Goal: Transaction & Acquisition: Obtain resource

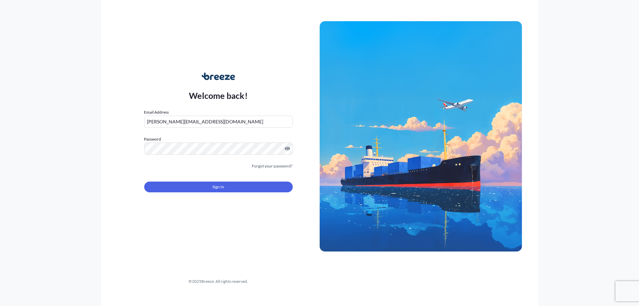
drag, startPoint x: 191, startPoint y: 122, endPoint x: 45, endPoint y: 127, distance: 146.9
click at [79, 122] on div "Welcome back! Email Address [PERSON_NAME][EMAIL_ADDRESS][DOMAIN_NAME] Password …" at bounding box center [319, 153] width 639 height 306
click at [193, 121] on input "[PERSON_NAME][EMAIL_ADDRESS][DOMAIN_NAME]" at bounding box center [218, 122] width 148 height 12
drag, startPoint x: 193, startPoint y: 121, endPoint x: 65, endPoint y: 117, distance: 127.4
click at [65, 117] on div "Welcome back! Email Address [PERSON_NAME][EMAIL_ADDRESS][DOMAIN_NAME] Password …" at bounding box center [319, 153] width 639 height 306
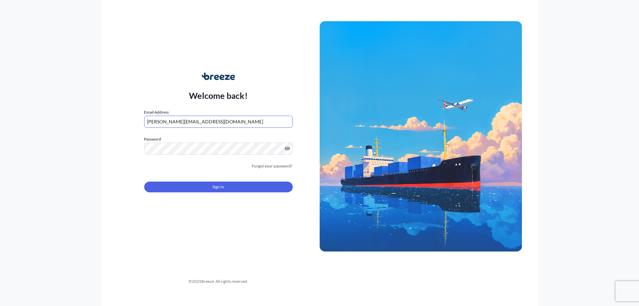
paste input "sushil1989"
click at [180, 121] on input "sushil1989" at bounding box center [218, 122] width 148 height 12
click at [163, 123] on input "sushil1989" at bounding box center [218, 122] width 148 height 12
paste input ".[EMAIL_ADDRESS][DOMAIN_NAME]"
type input "[EMAIL_ADDRESS][DOMAIN_NAME]"
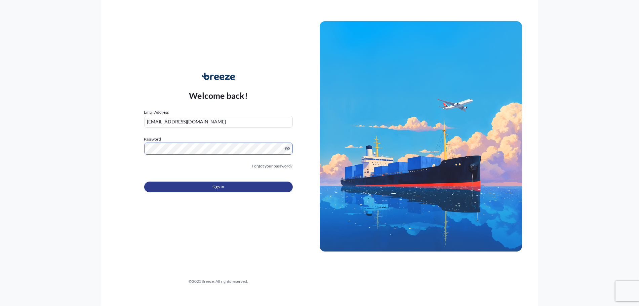
click at [169, 188] on button "Sign In" at bounding box center [218, 186] width 148 height 11
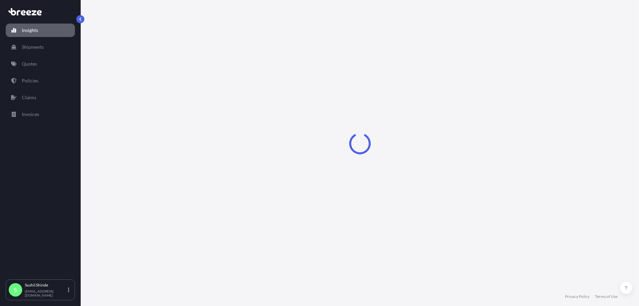
select select "2025"
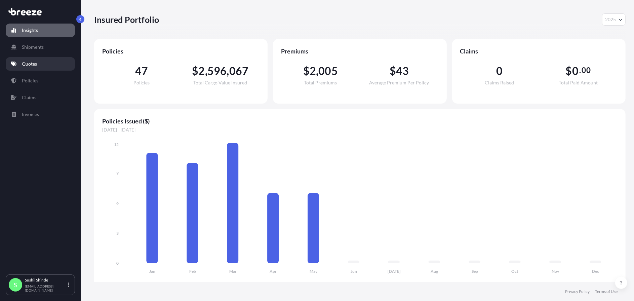
click at [32, 61] on p "Quotes" at bounding box center [29, 63] width 15 height 7
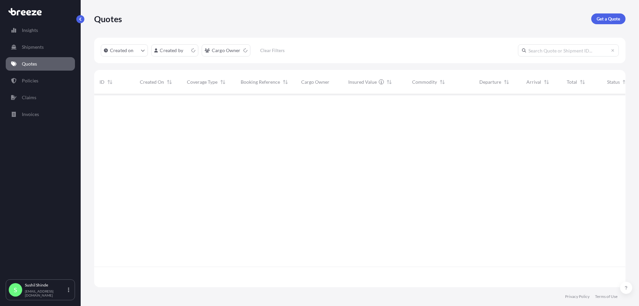
scroll to position [191, 526]
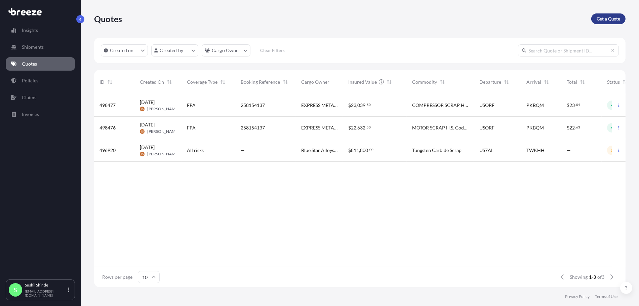
click at [610, 19] on p "Get a Quote" at bounding box center [608, 18] width 24 height 7
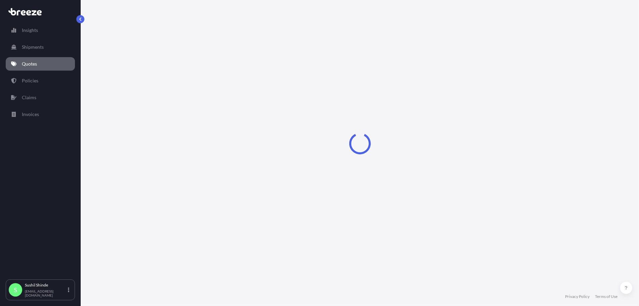
select select "Sea"
select select "1"
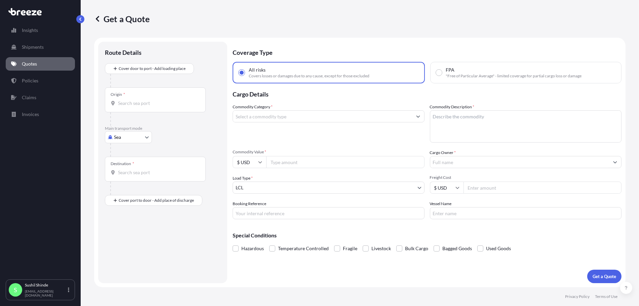
click at [131, 106] on div "Origin *" at bounding box center [155, 99] width 101 height 25
click at [131, 106] on input "Origin *" at bounding box center [157, 103] width 79 height 7
paste input "[GEOGRAPHIC_DATA],"
type input "USBAL / BWI - [GEOGRAPHIC_DATA], [GEOGRAPHIC_DATA]"
click at [138, 180] on div "Destination *" at bounding box center [155, 171] width 101 height 25
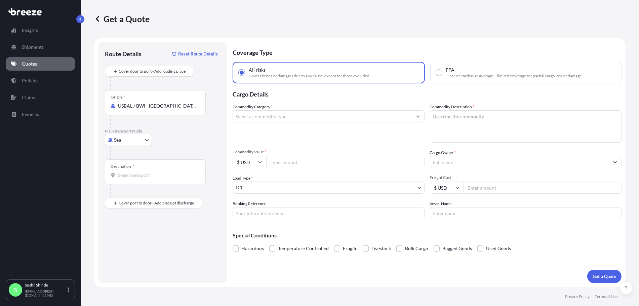
click at [138, 178] on input "Destination *" at bounding box center [157, 175] width 79 height 7
paste input "PORT QASIM"
type input "P"
type input "PKBQM - [PERSON_NAME]/[GEOGRAPHIC_DATA], [GEOGRAPHIC_DATA]"
click at [439, 74] on input "FPA "Free of Particular Average" - limited coverage for partial cargo loss or d…" at bounding box center [439, 73] width 6 height 6
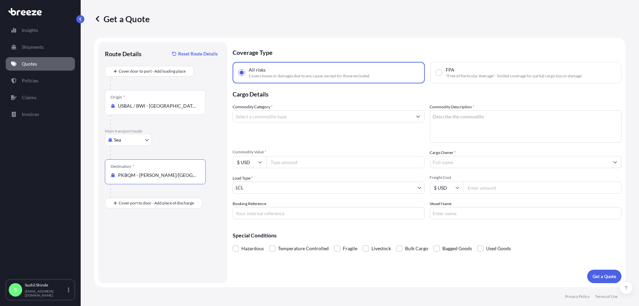
radio input "true"
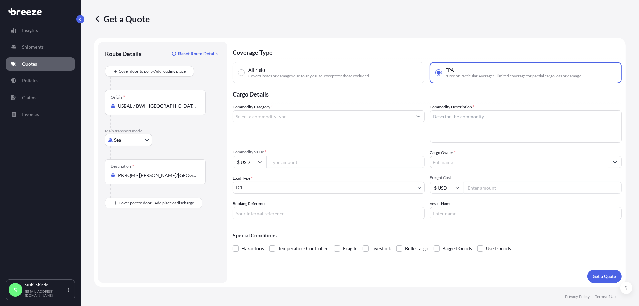
click at [249, 113] on input "Commodity Category *" at bounding box center [322, 116] width 179 height 12
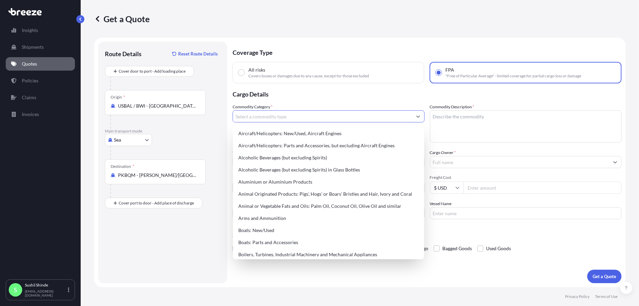
paste input "COMPRESSOR SCRAP"
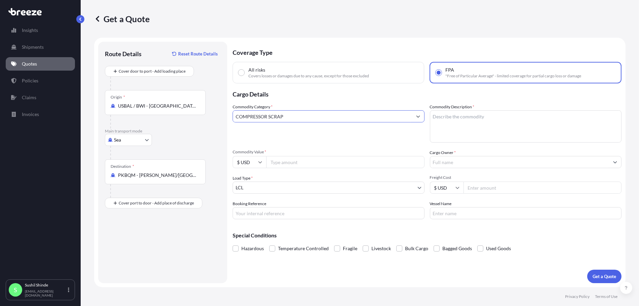
drag, startPoint x: 282, startPoint y: 117, endPoint x: 85, endPoint y: 118, distance: 197.2
click at [87, 118] on div "Get a Quote Route Details Reset Route Details Cover door to port - Add loading …" at bounding box center [360, 143] width 558 height 287
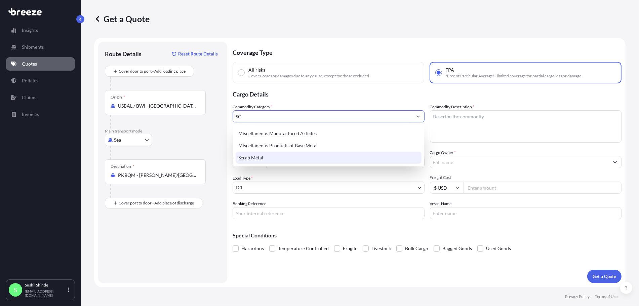
click at [257, 158] on div "Scrap Metal" at bounding box center [329, 158] width 186 height 12
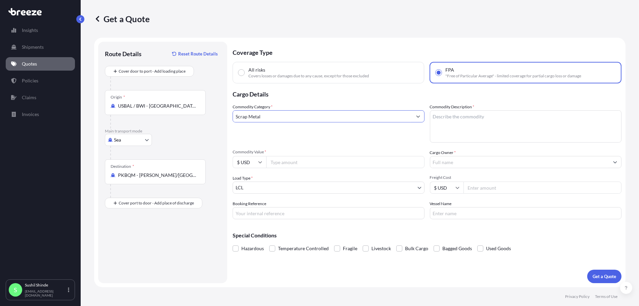
type input "Scrap Metal"
click at [445, 123] on textarea "Commodity Description *" at bounding box center [526, 126] width 192 height 32
paste textarea "COMPRESSOR SCRAP"
click at [457, 128] on textarea "COMPRESSOR SCRAP" at bounding box center [526, 126] width 192 height 32
paste textarea "H.S. Code - 7204.4940"
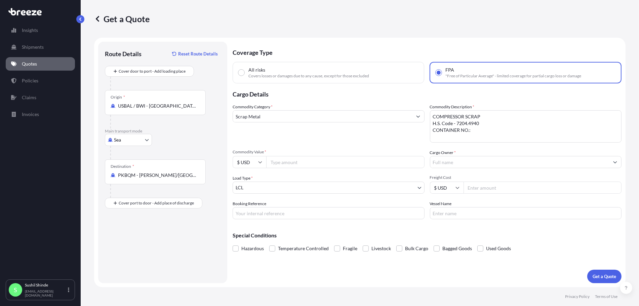
click at [483, 131] on textarea "COMPRESSOR SCRAP H.S. Code - 7204.4940 CONTAINER NO.:" at bounding box center [526, 126] width 192 height 32
paste textarea "MSKU5139463"
click at [489, 139] on textarea "COMPRESSOR SCRAP H.S. Code - 7204.4940 CONTAINER NO.: MSKU5139463" at bounding box center [526, 126] width 192 height 32
paste textarea "TLLU2490979"
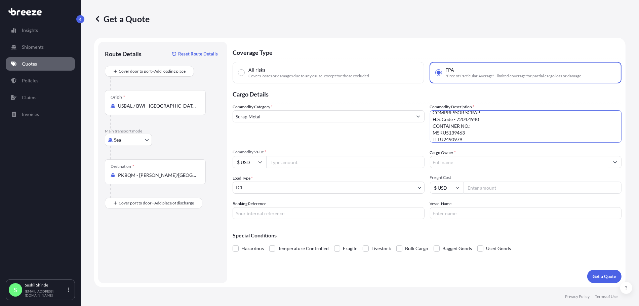
scroll to position [0, 0]
click at [487, 125] on textarea "COMPRESSOR SCRAP H.S. Code - 7204.4940 CONTAINER NO.: MSKU5139463 TLLU2490979" at bounding box center [526, 126] width 192 height 32
type textarea "COMPRESSOR SCRAP H.S. Code - 7204.4940 CONTAINER NO.: MSKU5139463 TLLU2490979"
click at [301, 164] on input "Commodity Value *" at bounding box center [345, 162] width 158 height 12
type input "37490"
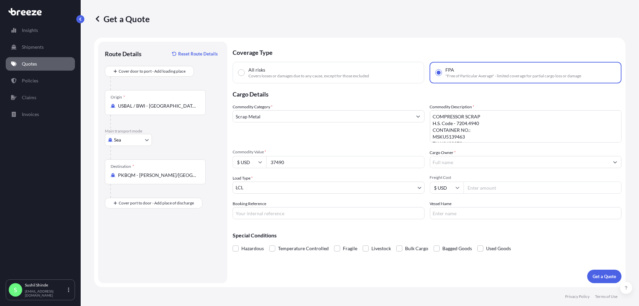
click at [442, 161] on input "Cargo Owner *" at bounding box center [519, 162] width 179 height 12
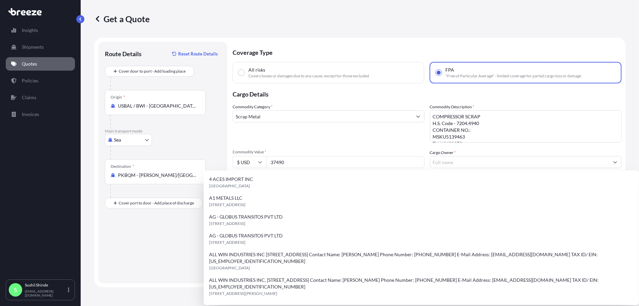
click at [325, 137] on div "Commodity Category * Scrap Metal" at bounding box center [328, 122] width 192 height 39
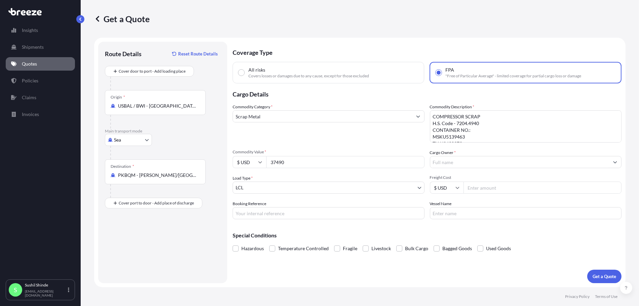
click at [445, 165] on input "Cargo Owner *" at bounding box center [519, 162] width 179 height 12
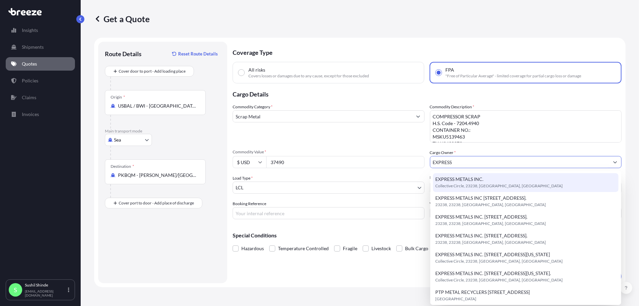
click at [518, 189] on span "Collective Circle, 23238, [GEOGRAPHIC_DATA], [GEOGRAPHIC_DATA]" at bounding box center [498, 185] width 127 height 7
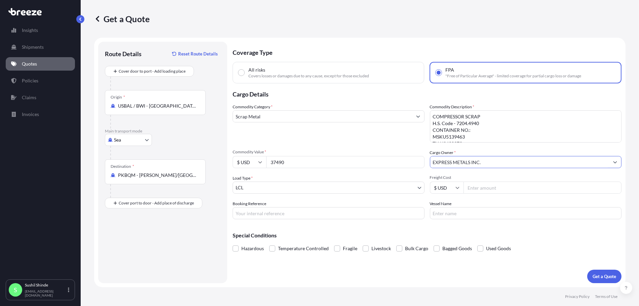
type input "EXPRESS METALS INC."
click at [280, 189] on body "Insights Shipments Quotes Policies Claims Invoices S [PERSON_NAME] [PERSON_NAME…" at bounding box center [319, 153] width 639 height 306
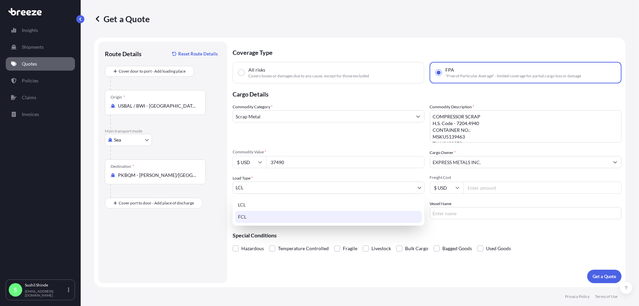
click at [248, 215] on div "FCL" at bounding box center [328, 217] width 186 height 12
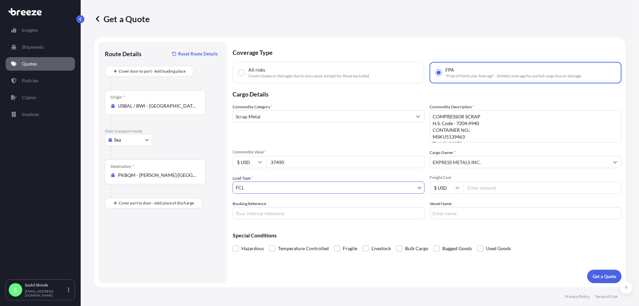
click at [248, 214] on input "Booking Reference" at bounding box center [328, 213] width 192 height 12
click at [254, 214] on input "Booking Reference" at bounding box center [328, 213] width 192 height 12
paste input "258363350"
type input "258363350"
click at [450, 210] on input "Vessel Name" at bounding box center [526, 213] width 192 height 12
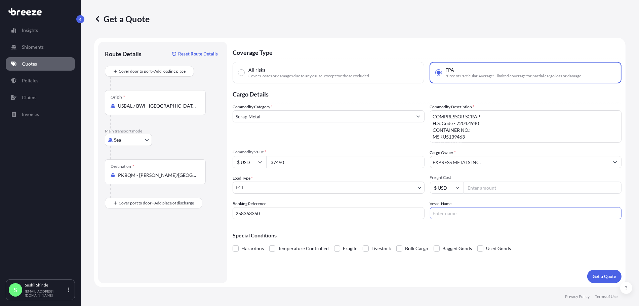
click at [459, 211] on input "Vessel Name" at bounding box center [526, 213] width 192 height 12
paste input "MAERSK SERANGOON"
click at [499, 216] on input "MAERSK SERANGOON/" at bounding box center [526, 213] width 192 height 12
paste input "537E"
type input "MAERSK SERANGOON/537E"
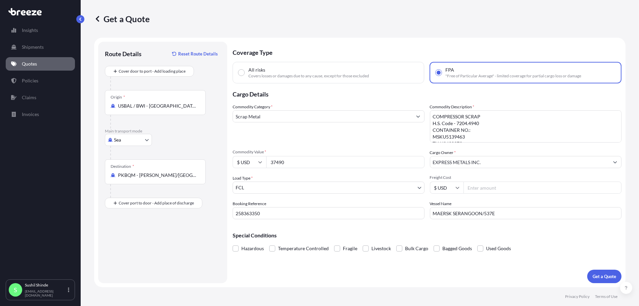
click at [537, 278] on div "Coverage Type All risks Covers losses or damages due to any cause, except for t…" at bounding box center [426, 162] width 389 height 241
click at [601, 275] on p "Get a Quote" at bounding box center [604, 276] width 24 height 7
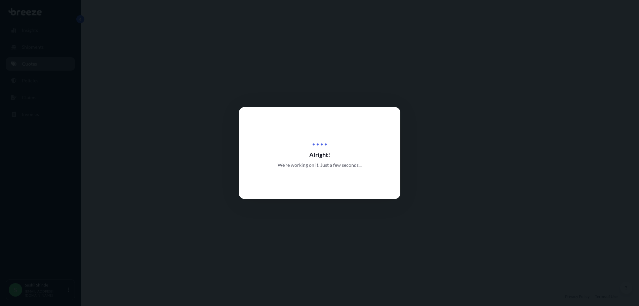
select select "Sea"
select select "2"
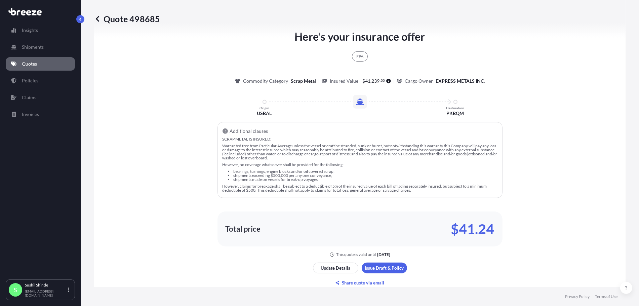
scroll to position [509, 0]
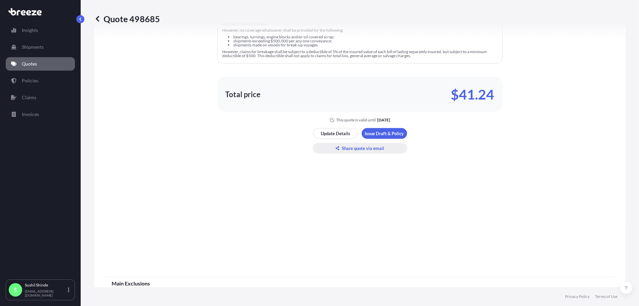
click at [347, 148] on p "Share quote via email" at bounding box center [363, 148] width 42 height 7
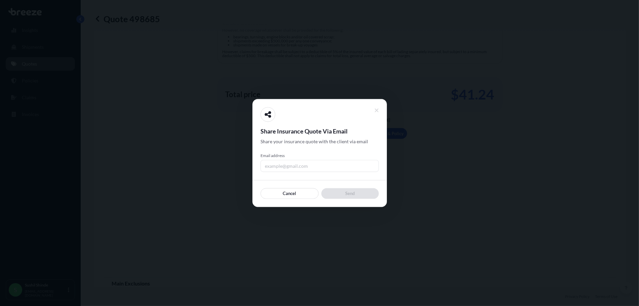
click at [289, 167] on input "Email address" at bounding box center [319, 166] width 118 height 12
type input "[EMAIL_ADDRESS][PERSON_NAME][DOMAIN_NAME]"
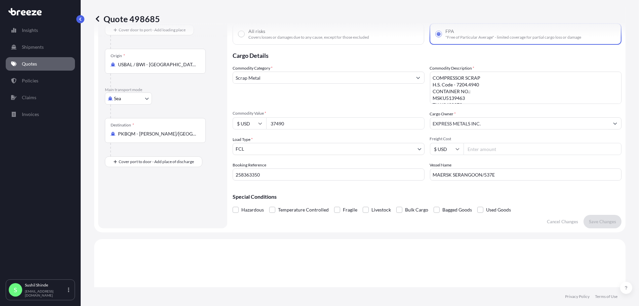
scroll to position [0, 0]
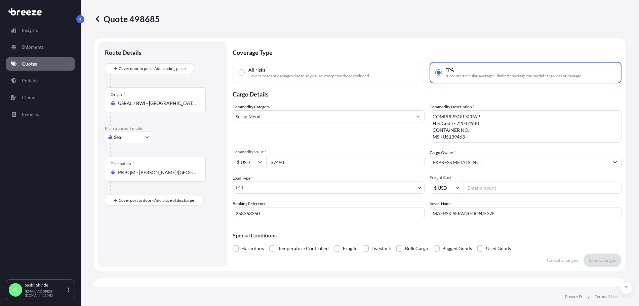
click at [196, 256] on div "Route Details Cover door to port - Add loading place Place of loading Road Road…" at bounding box center [163, 154] width 116 height 212
click at [21, 10] on icon at bounding box center [24, 11] width 33 height 7
click at [28, 31] on p "Insights" at bounding box center [30, 30] width 16 height 7
select select "2025"
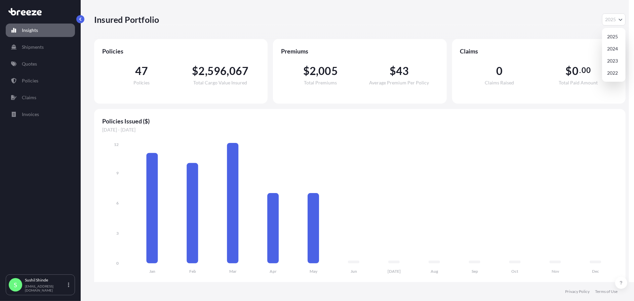
click at [611, 19] on span "2025" at bounding box center [610, 19] width 11 height 7
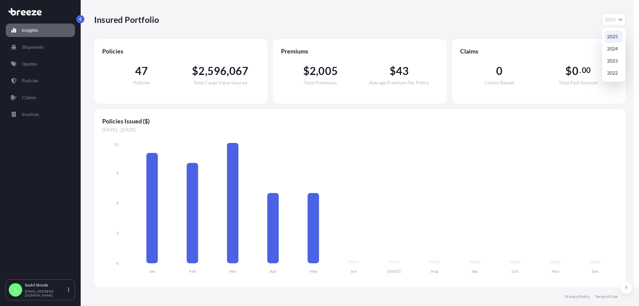
click at [584, 13] on div "Insured Portfolio 2025 2025 2024 2023 2022" at bounding box center [359, 19] width 531 height 39
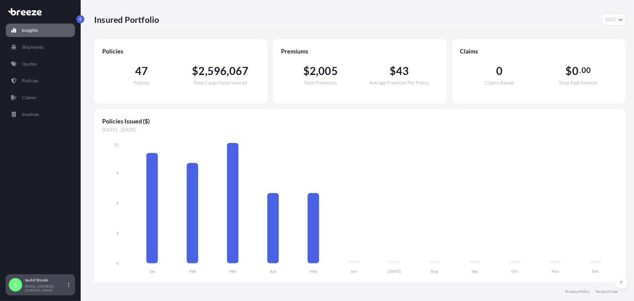
click at [71, 287] on div "S [PERSON_NAME] [PERSON_NAME][EMAIL_ADDRESS][DOMAIN_NAME]" at bounding box center [40, 284] width 63 height 15
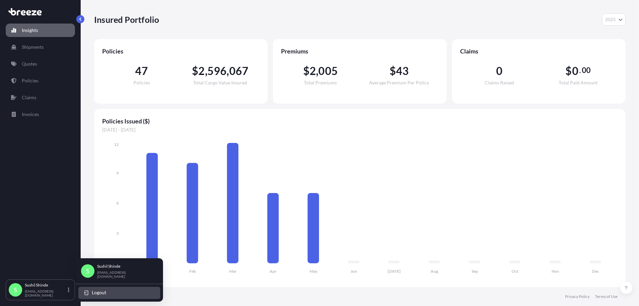
click at [112, 289] on button "Logout" at bounding box center [119, 293] width 82 height 12
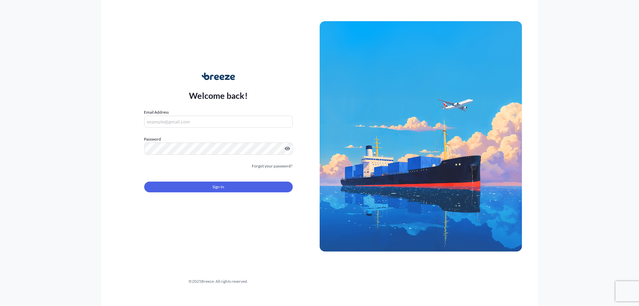
type input "[EMAIL_ADDRESS][DOMAIN_NAME]"
